Goal: Information Seeking & Learning: Learn about a topic

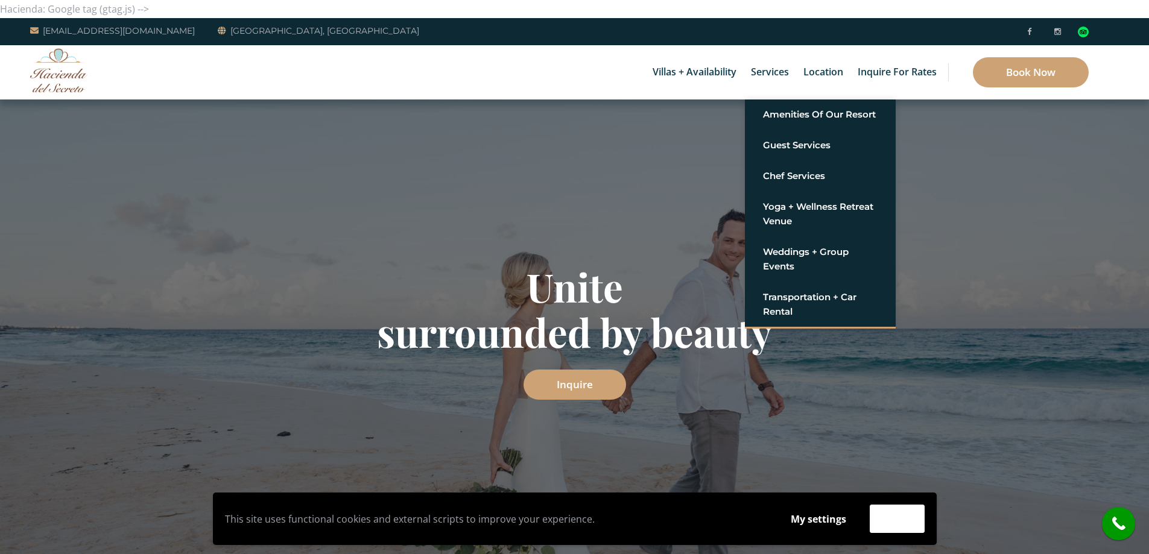
click at [795, 247] on link "Weddings + Group Events" at bounding box center [820, 259] width 115 height 36
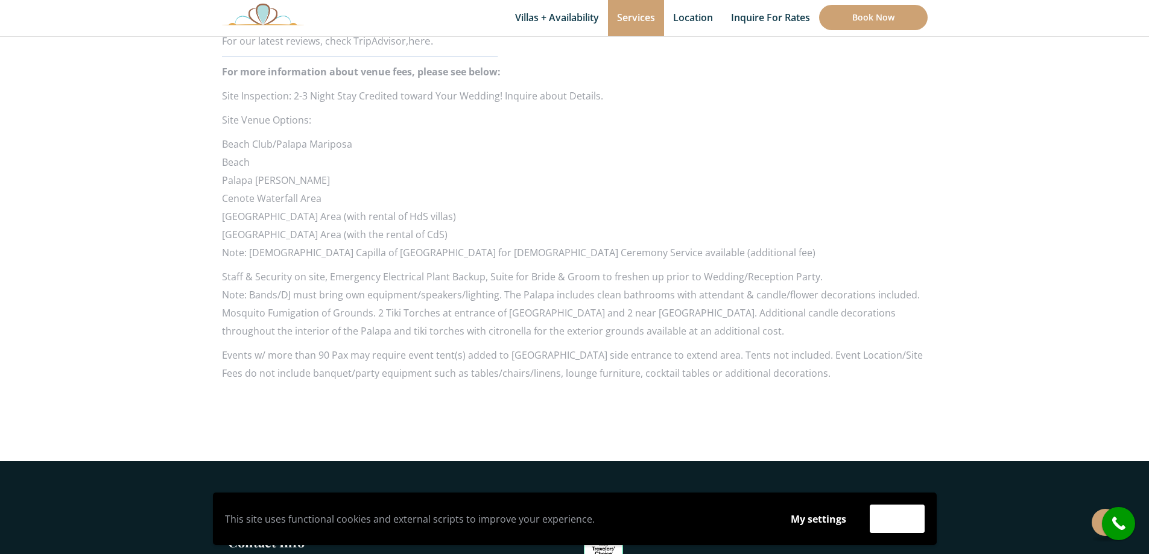
scroll to position [1230, 0]
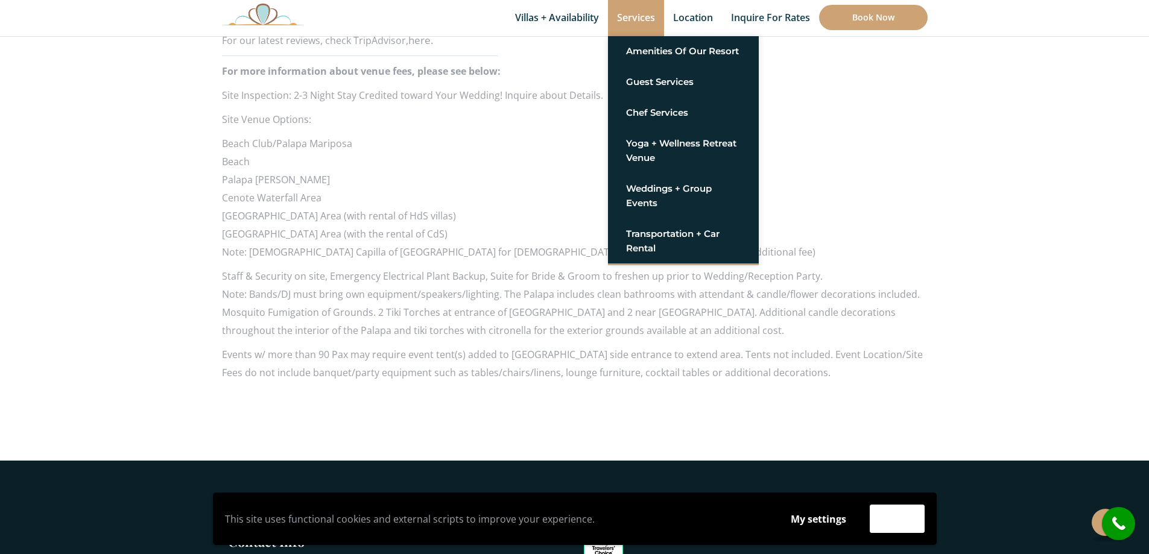
click at [649, 233] on link "Transportation + Car Rental" at bounding box center [683, 241] width 115 height 36
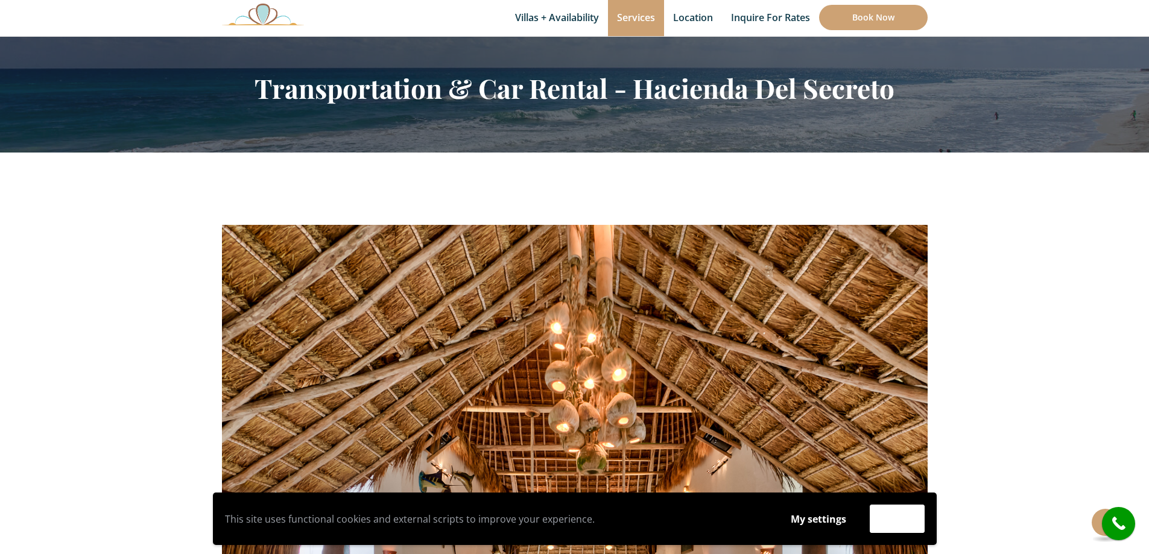
scroll to position [72, 0]
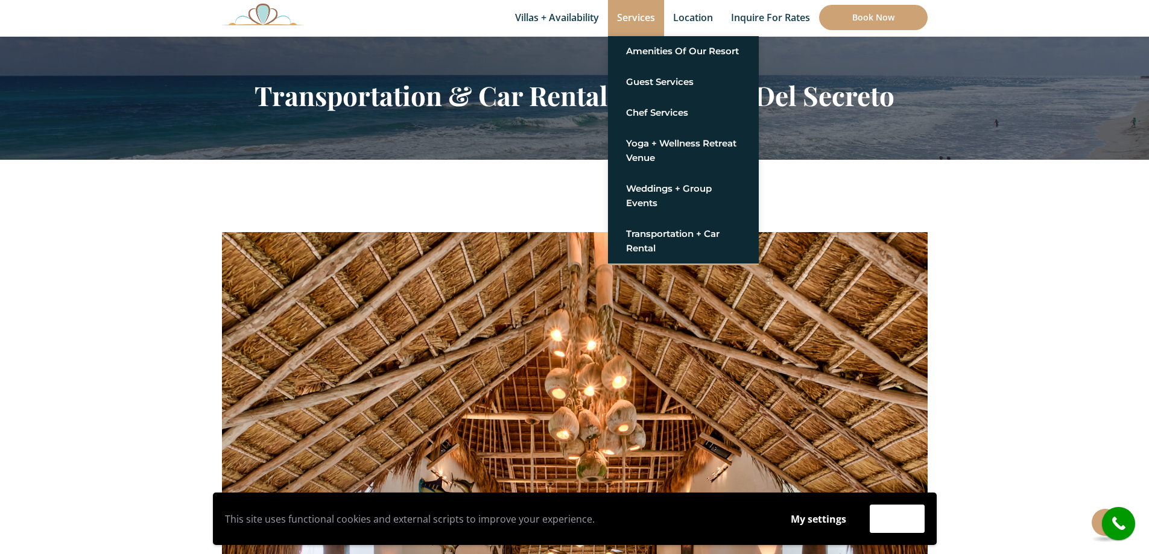
click at [653, 111] on link "Chef Services" at bounding box center [683, 113] width 115 height 22
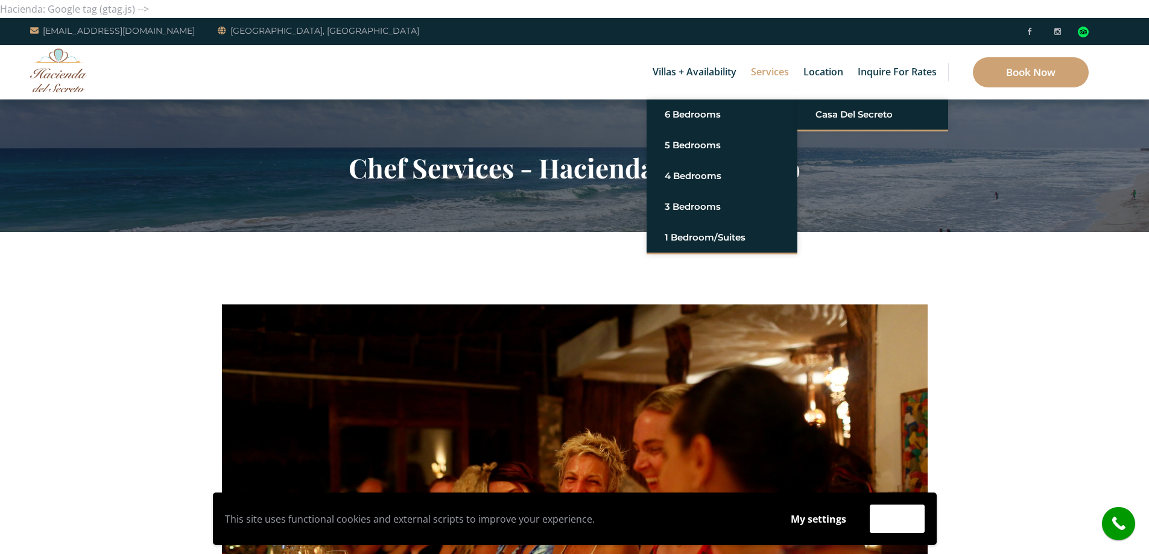
click at [857, 117] on link "Casa del Secreto" at bounding box center [872, 115] width 115 height 22
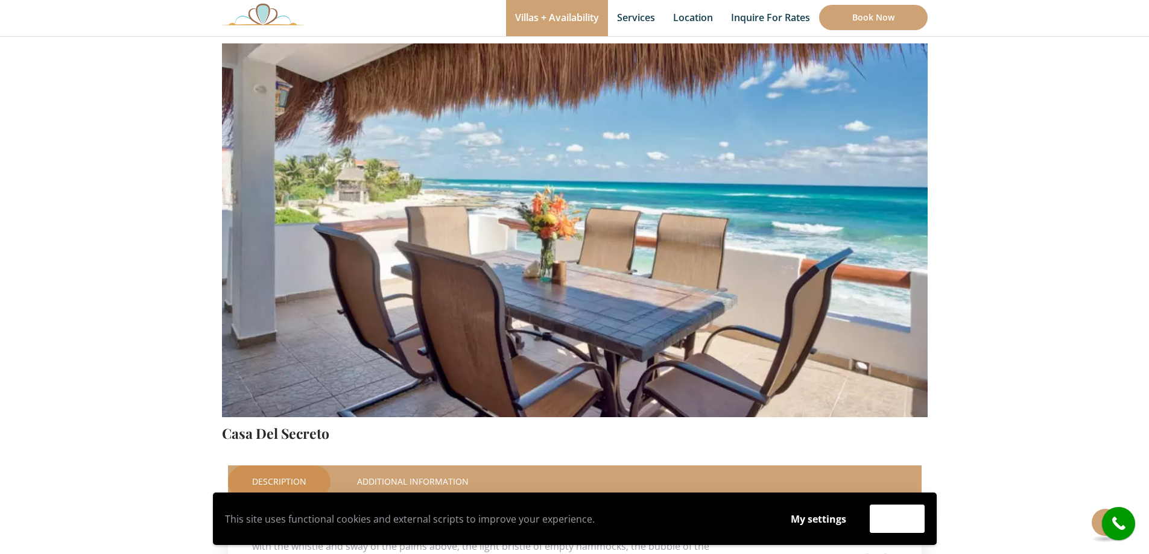
scroll to position [145, 0]
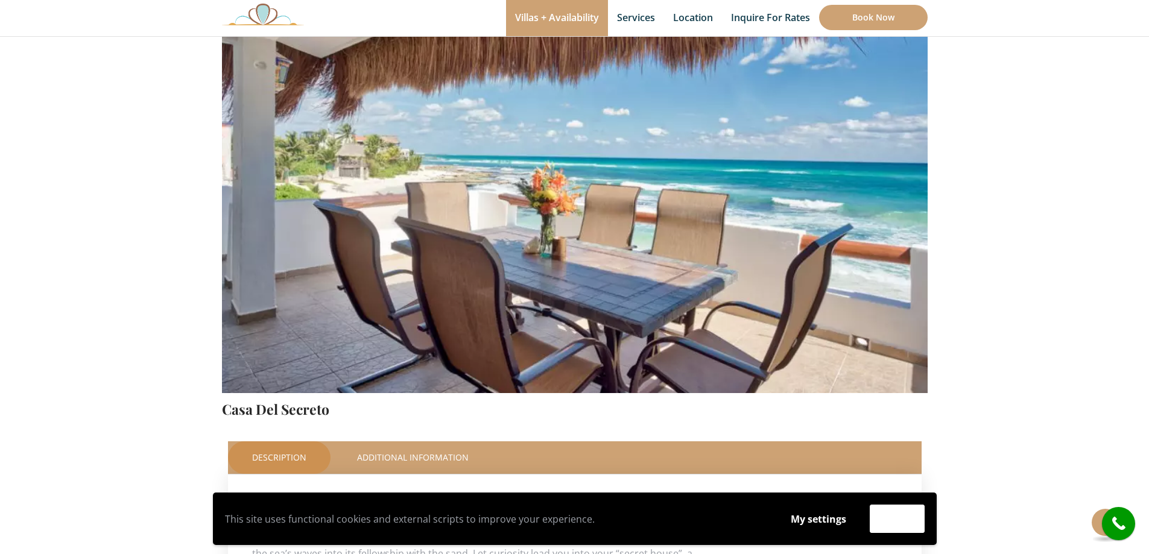
click at [705, 259] on img at bounding box center [574, 161] width 705 height 470
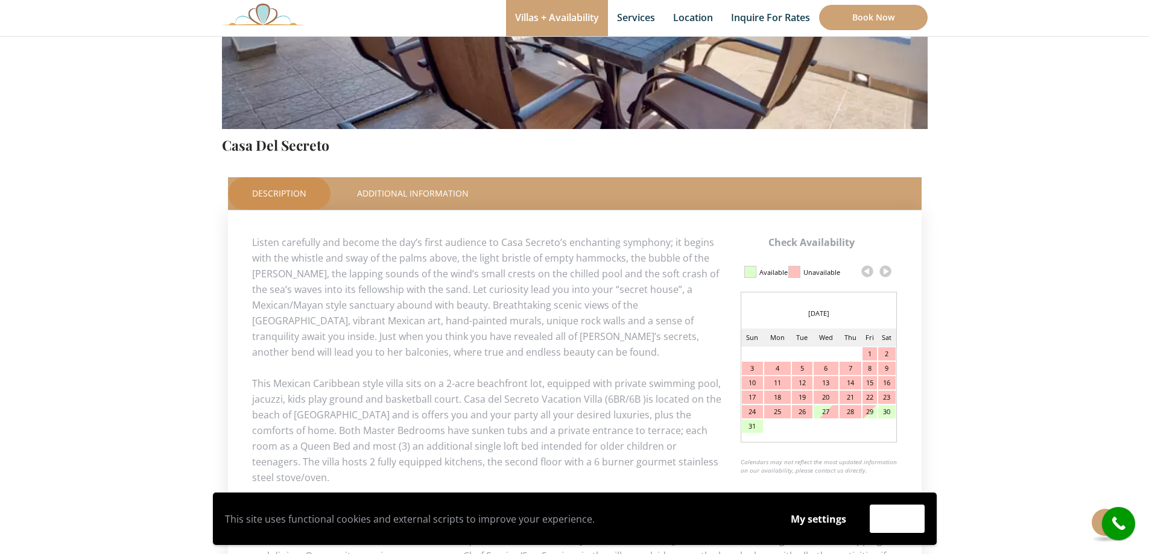
scroll to position [410, 0]
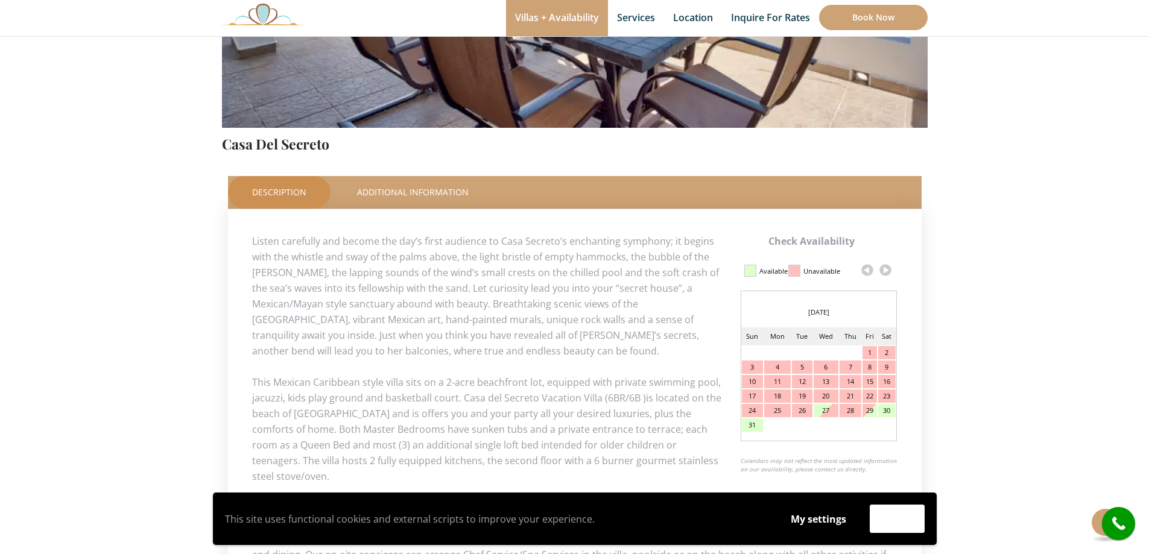
click at [437, 197] on link "Additional Information" at bounding box center [413, 192] width 160 height 33
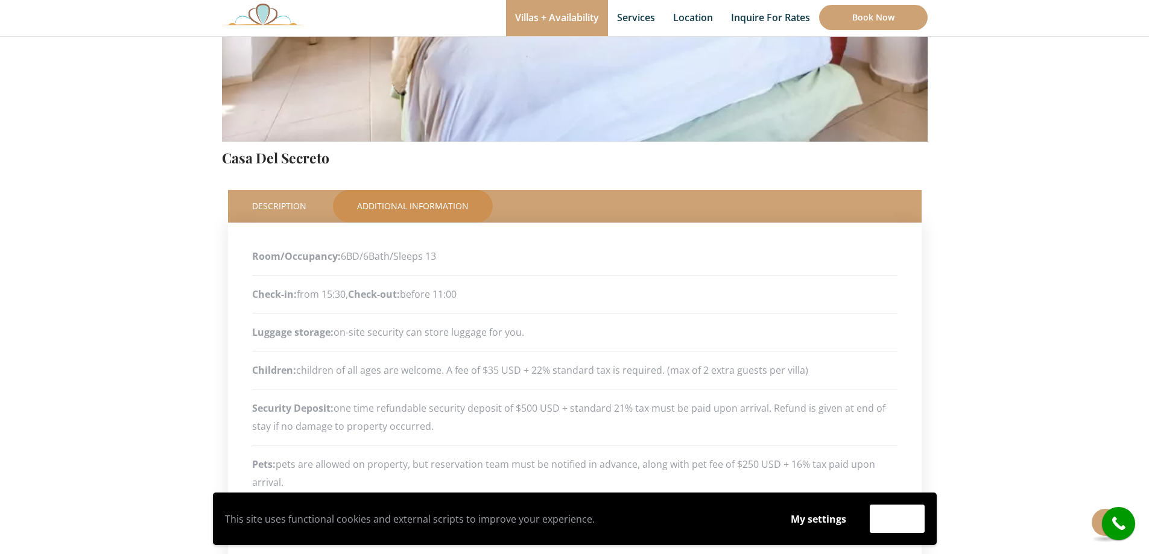
scroll to position [338, 0]
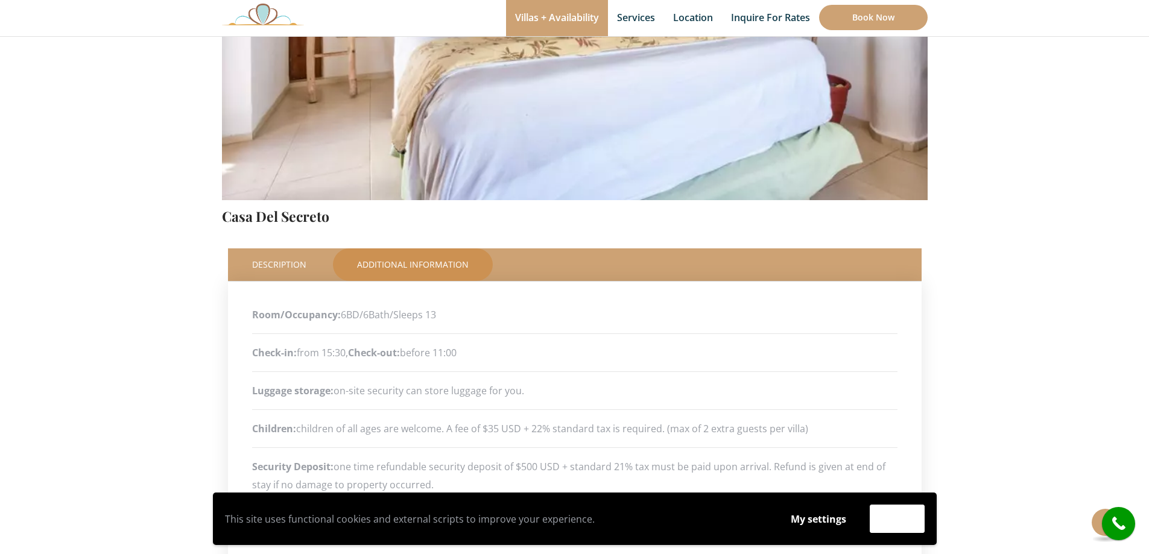
click at [291, 273] on link "Description" at bounding box center [279, 264] width 102 height 33
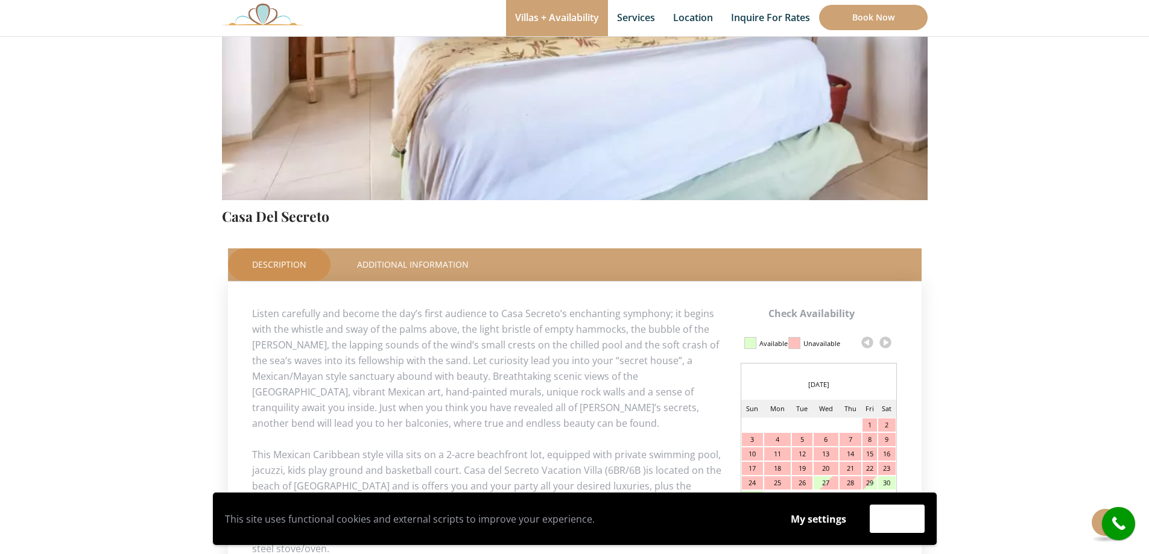
click at [206, 400] on section "Check Availability This Room Casa Del Secreto Price Starting From: $1,425.0 Nig…" at bounding box center [574, 441] width 1149 height 1358
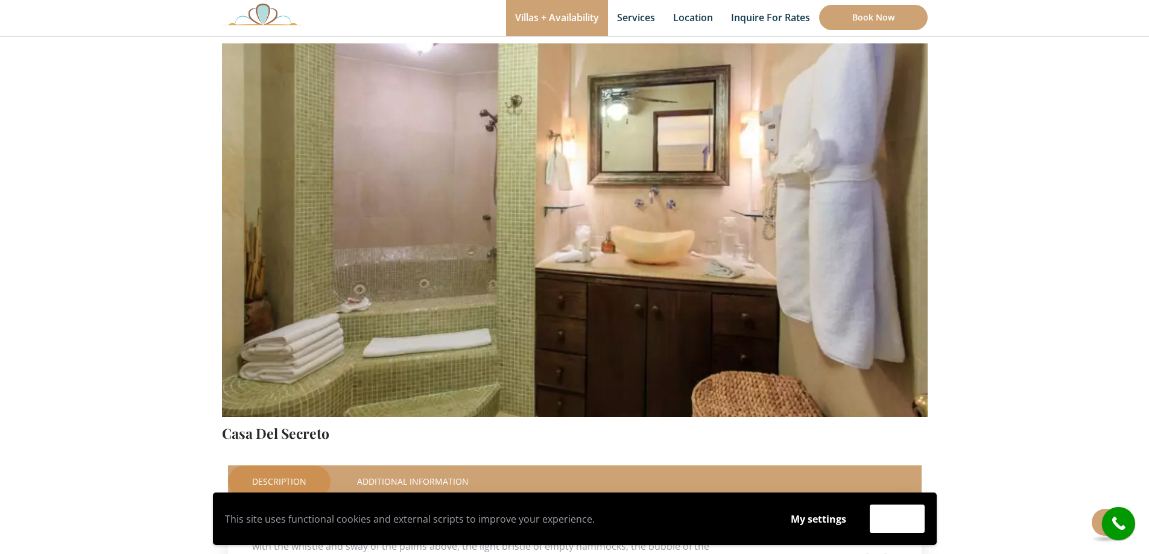
scroll to position [96, 0]
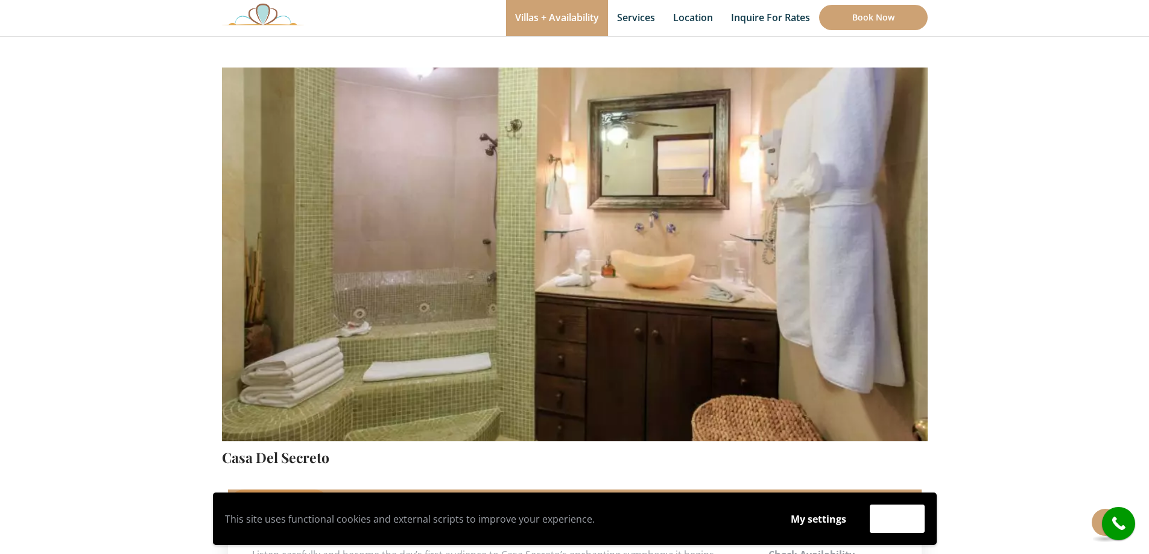
click at [637, 347] on img at bounding box center [574, 209] width 705 height 470
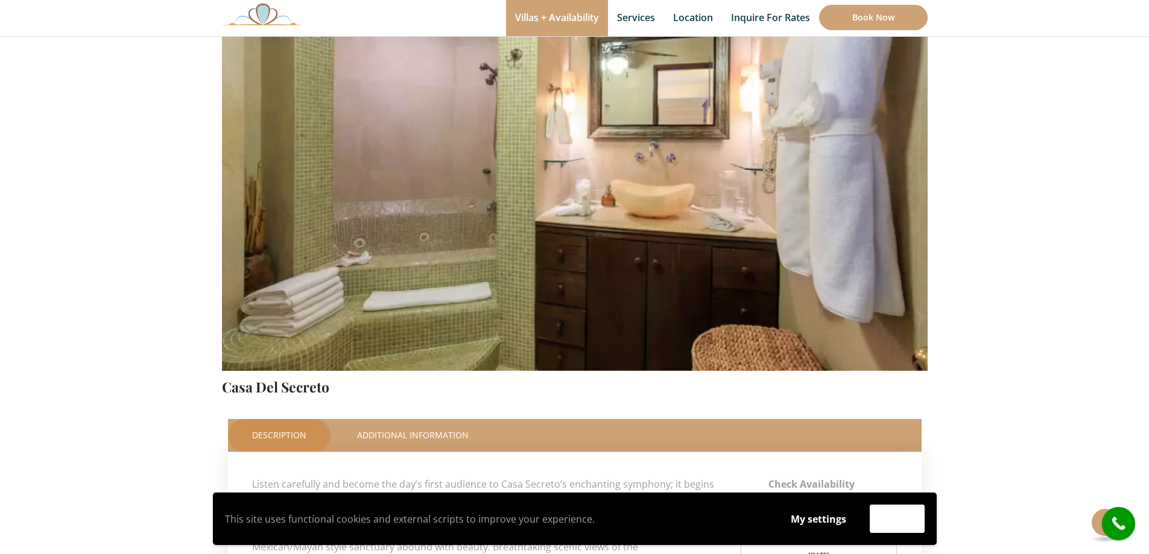
scroll to position [169, 0]
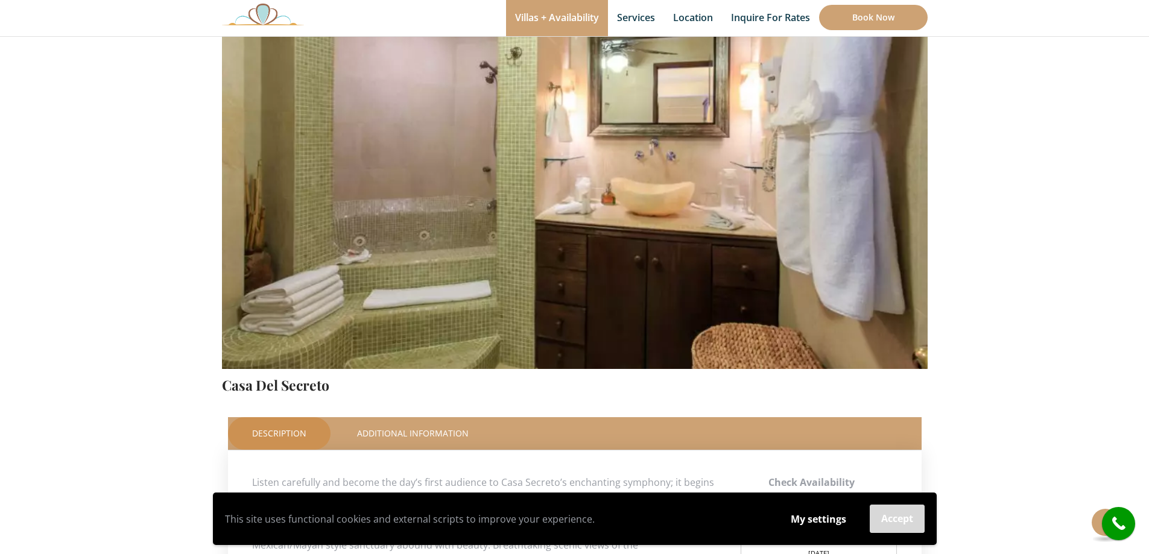
click at [886, 516] on button "Accept" at bounding box center [896, 519] width 55 height 28
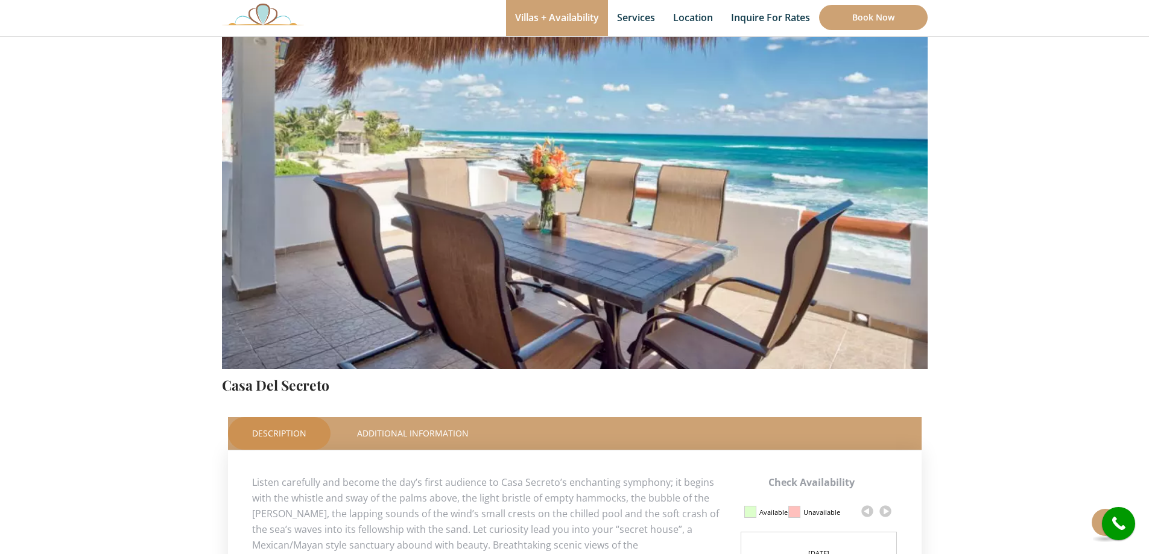
scroll to position [452, 0]
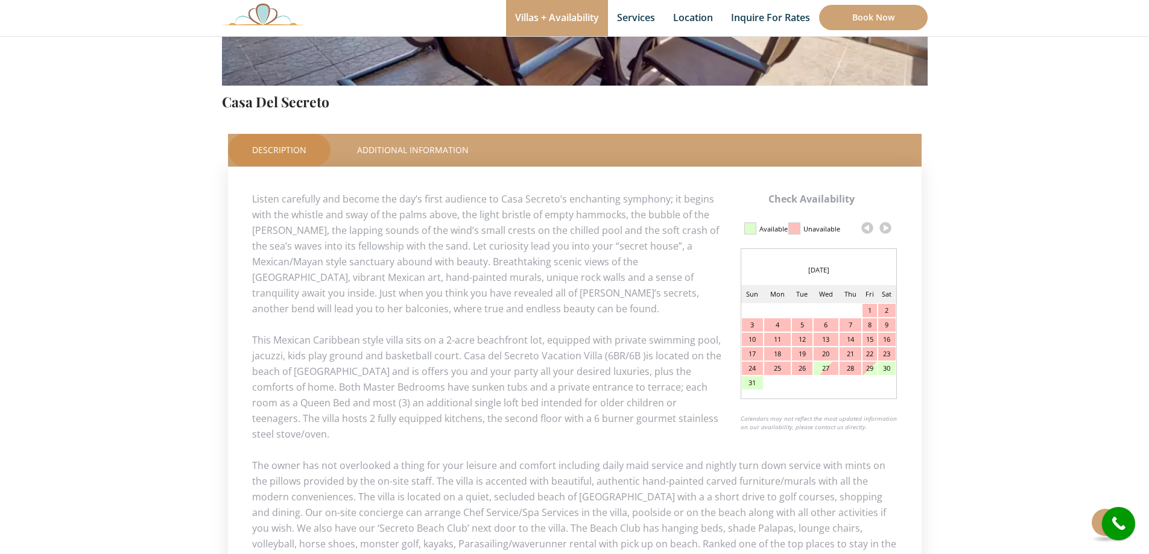
click at [887, 230] on link at bounding box center [885, 228] width 18 height 18
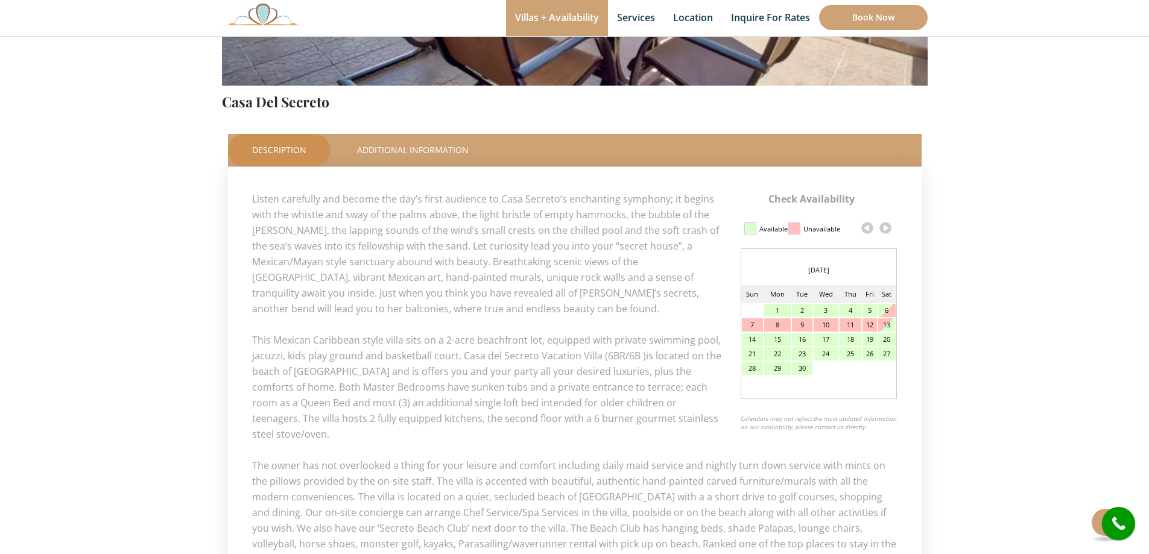
click at [887, 230] on link at bounding box center [885, 228] width 18 height 18
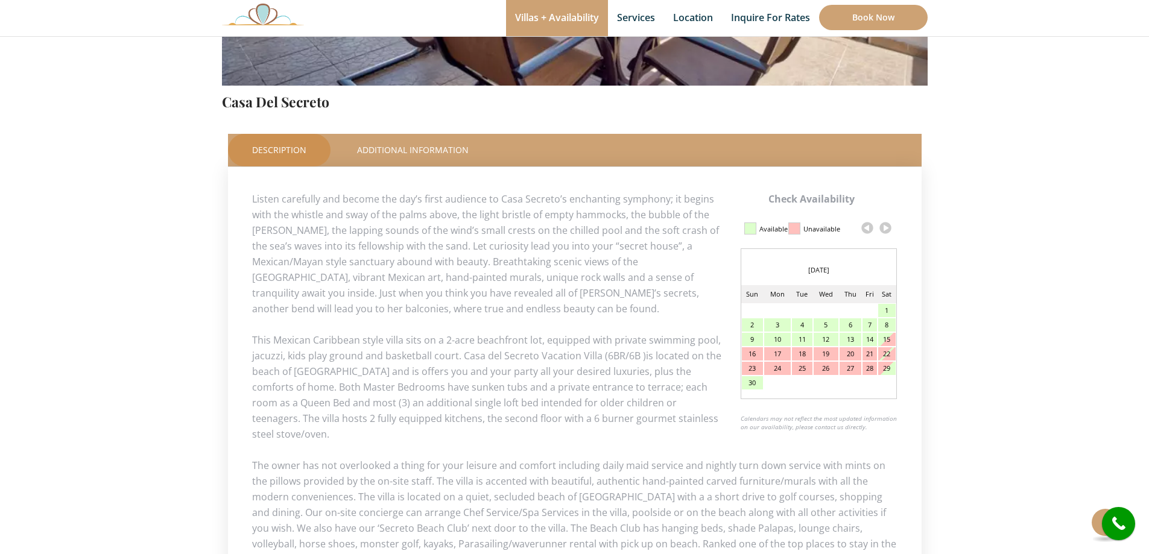
click at [887, 230] on link at bounding box center [885, 228] width 18 height 18
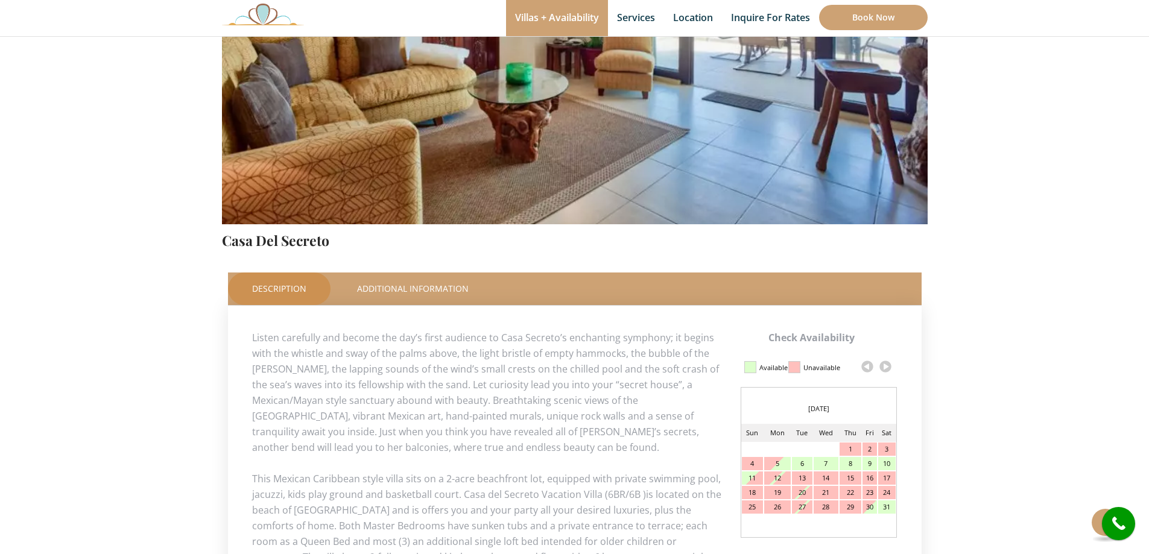
scroll to position [338, 0]
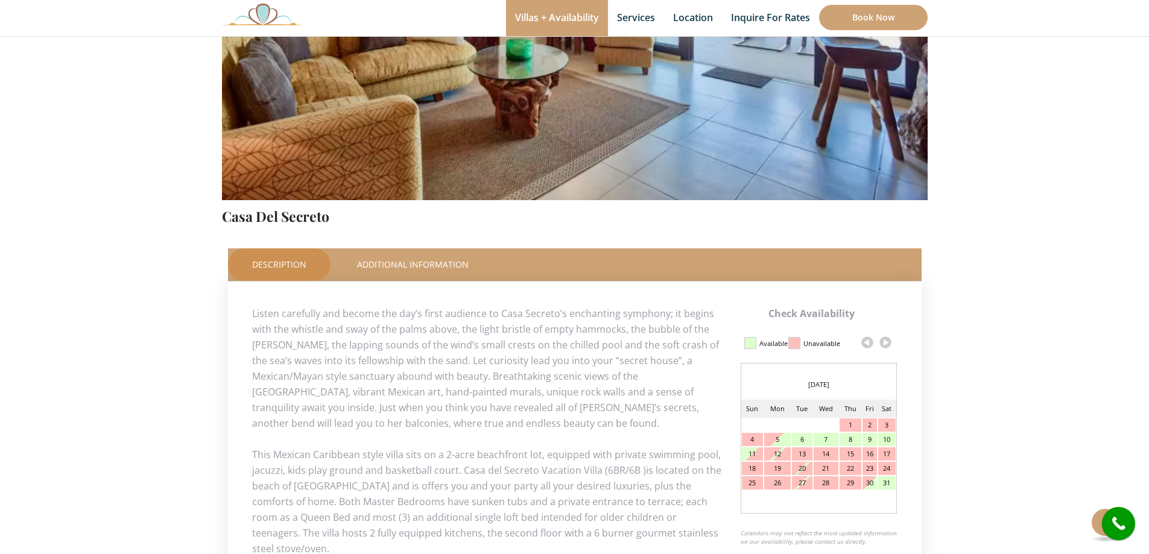
click at [888, 343] on link at bounding box center [885, 342] width 18 height 18
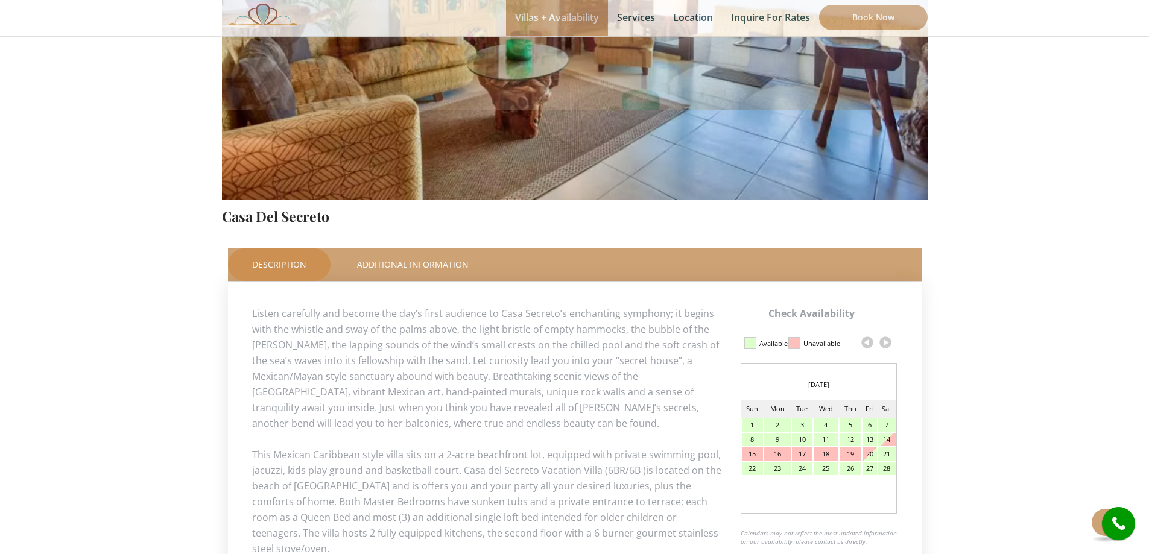
click at [888, 343] on link at bounding box center [885, 342] width 18 height 18
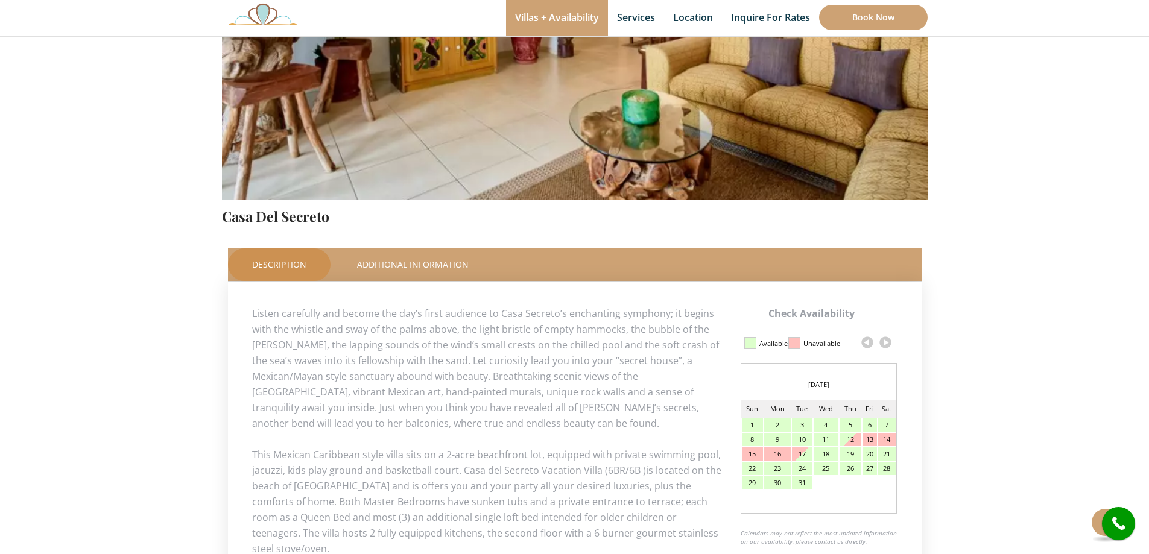
click at [888, 343] on link at bounding box center [885, 342] width 18 height 18
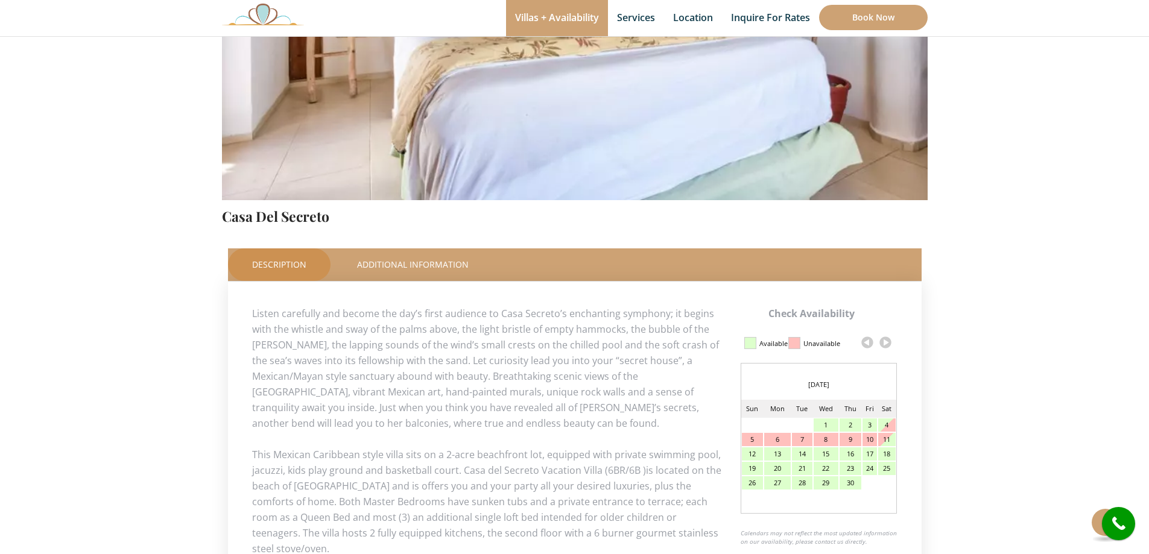
scroll to position [54, 0]
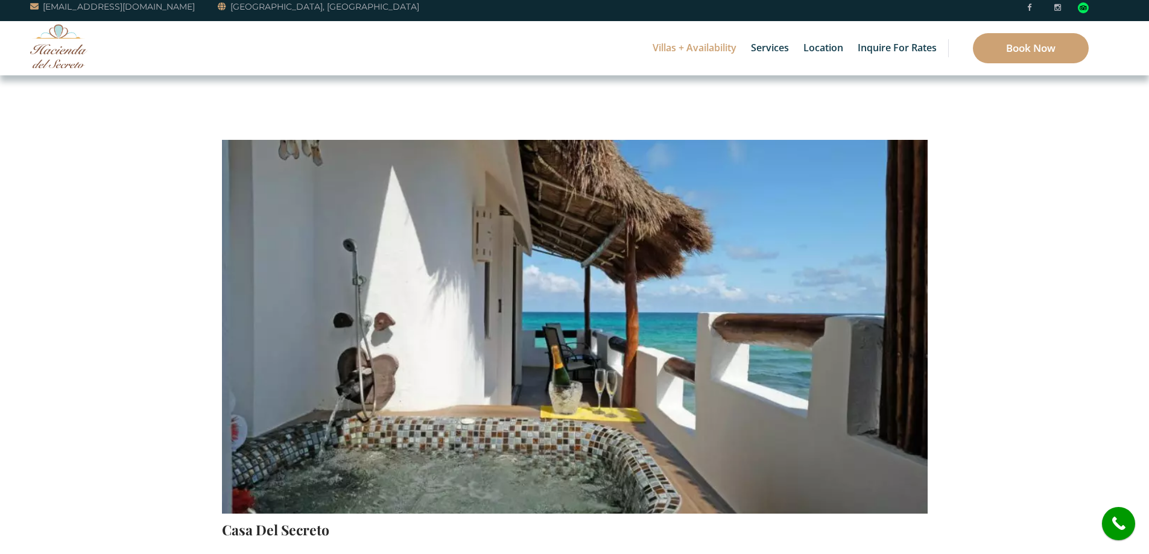
scroll to position [48, 0]
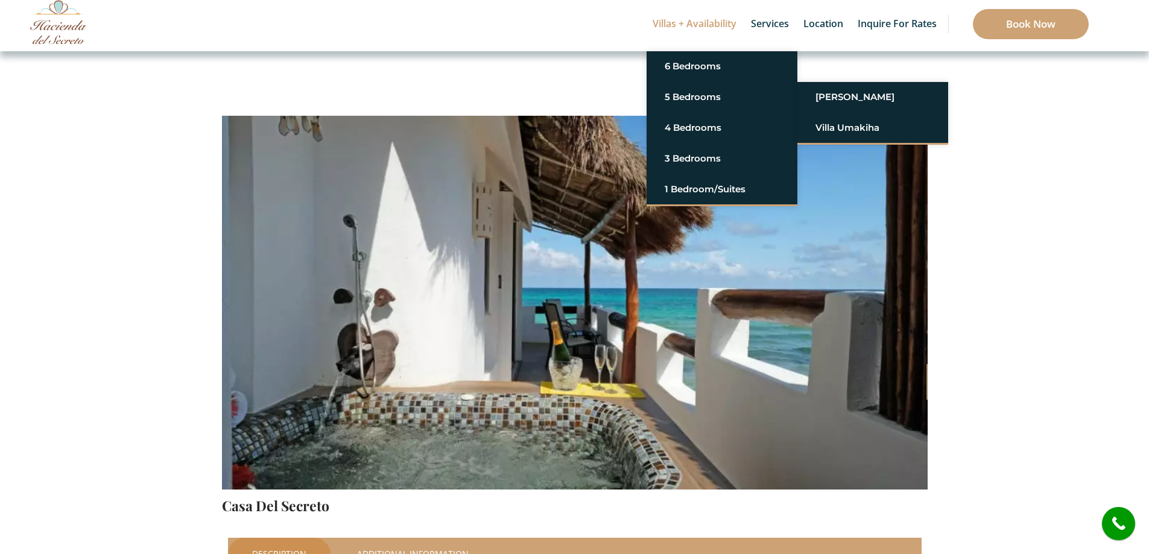
click at [834, 100] on link "[PERSON_NAME]" at bounding box center [872, 97] width 115 height 22
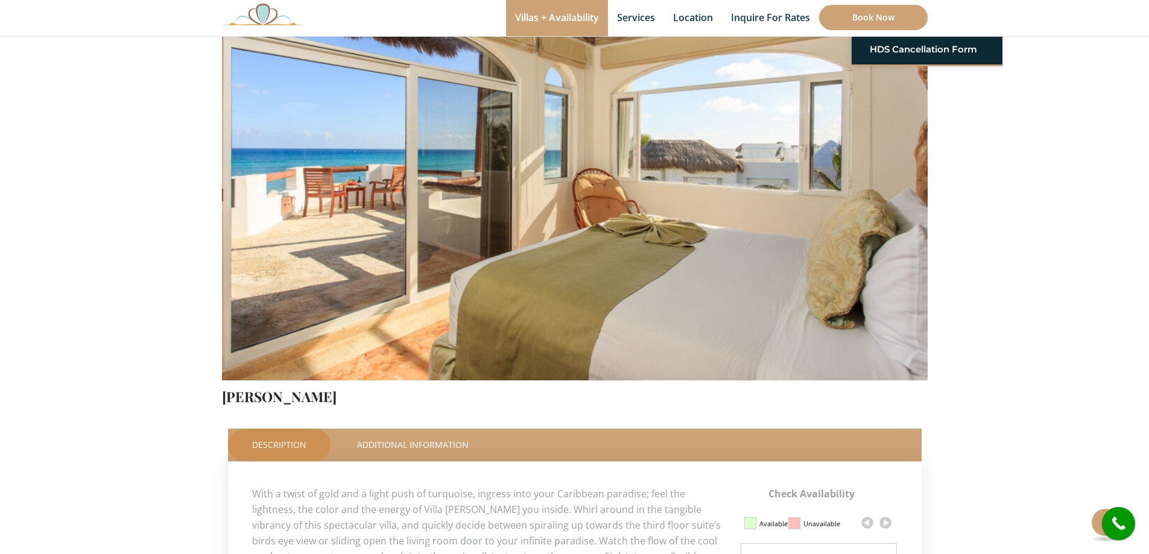
scroll to position [169, 0]
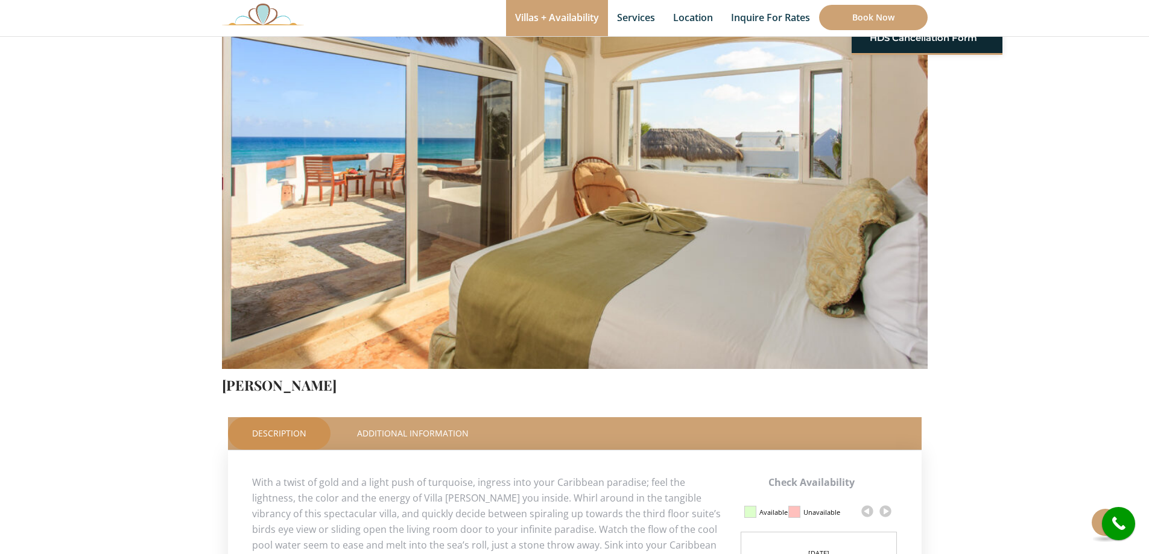
click at [742, 361] on img at bounding box center [574, 137] width 705 height 470
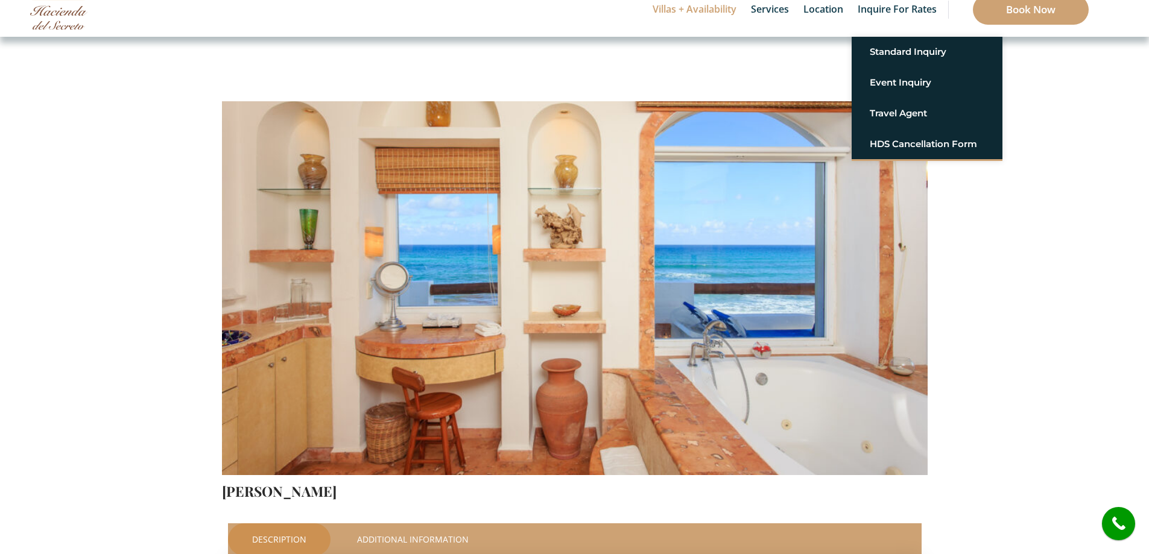
scroll to position [54, 0]
